Goal: Transaction & Acquisition: Download file/media

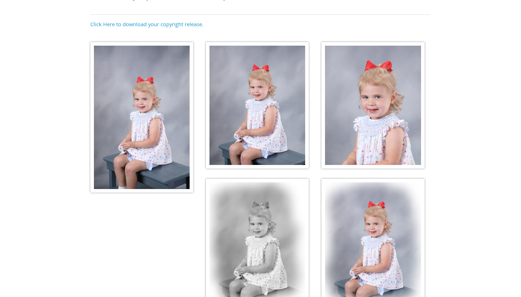
scroll to position [98, 0]
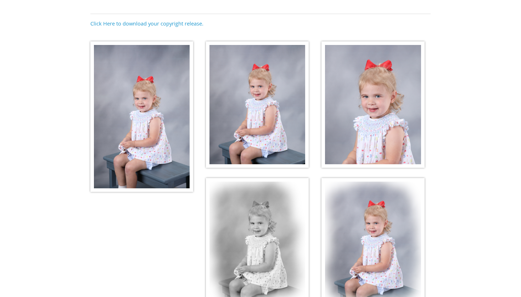
click at [156, 99] on img at bounding box center [141, 116] width 103 height 151
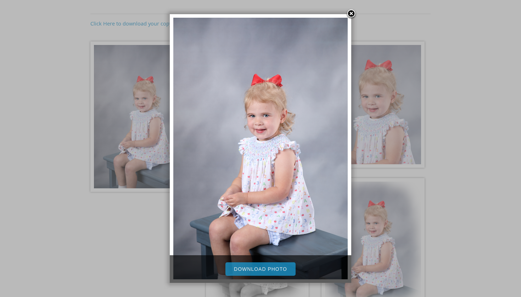
click at [266, 271] on link "Download Photo" at bounding box center [261, 269] width 70 height 13
click at [349, 14] on link at bounding box center [351, 14] width 11 height 11
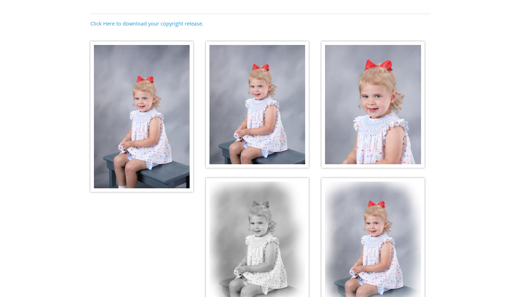
click at [276, 120] on img at bounding box center [257, 104] width 103 height 127
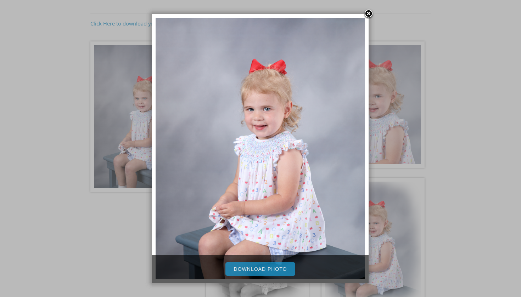
click at [257, 267] on link "Download Photo" at bounding box center [261, 269] width 70 height 13
click at [370, 14] on link at bounding box center [368, 14] width 11 height 11
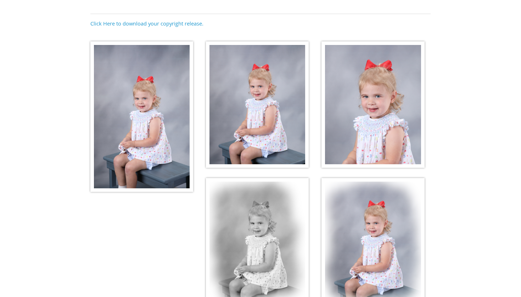
click at [377, 106] on img at bounding box center [373, 104] width 103 height 127
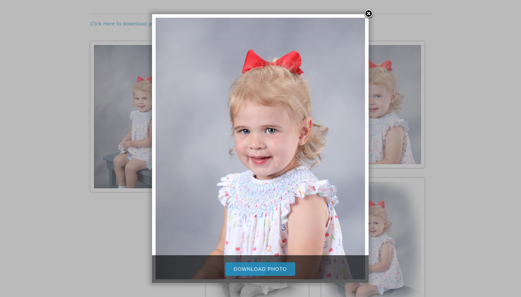
click at [262, 271] on link "Download Photo" at bounding box center [261, 269] width 70 height 13
click at [367, 13] on link at bounding box center [368, 14] width 11 height 11
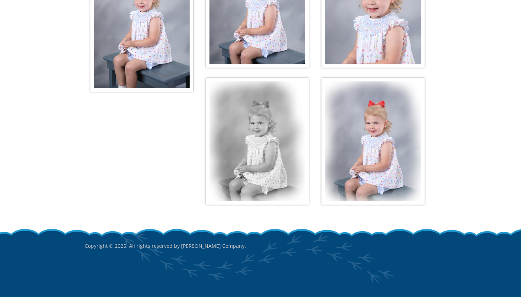
scroll to position [197, 0]
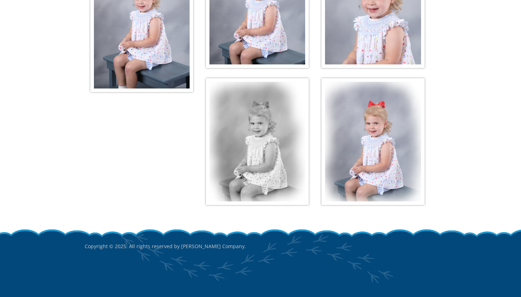
click at [239, 187] on img at bounding box center [257, 141] width 103 height 127
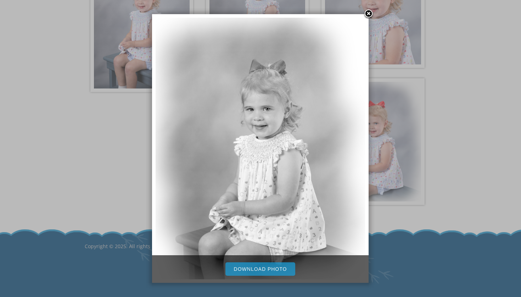
click at [249, 270] on link "Download Photo" at bounding box center [261, 269] width 70 height 13
click at [369, 11] on link at bounding box center [368, 14] width 11 height 11
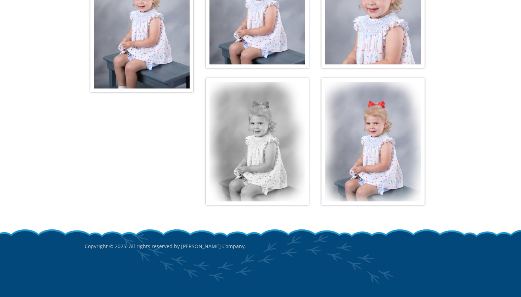
click at [361, 156] on img at bounding box center [373, 141] width 103 height 127
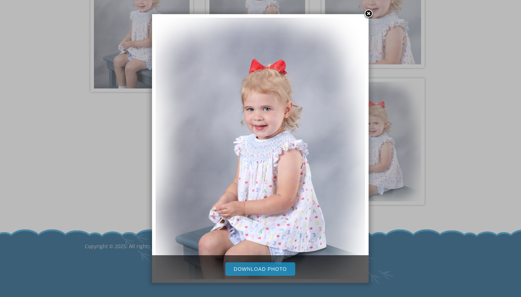
click at [266, 271] on link "Download Photo" at bounding box center [261, 269] width 70 height 13
click at [368, 13] on link at bounding box center [368, 14] width 11 height 11
